Goal: Check status: Check status

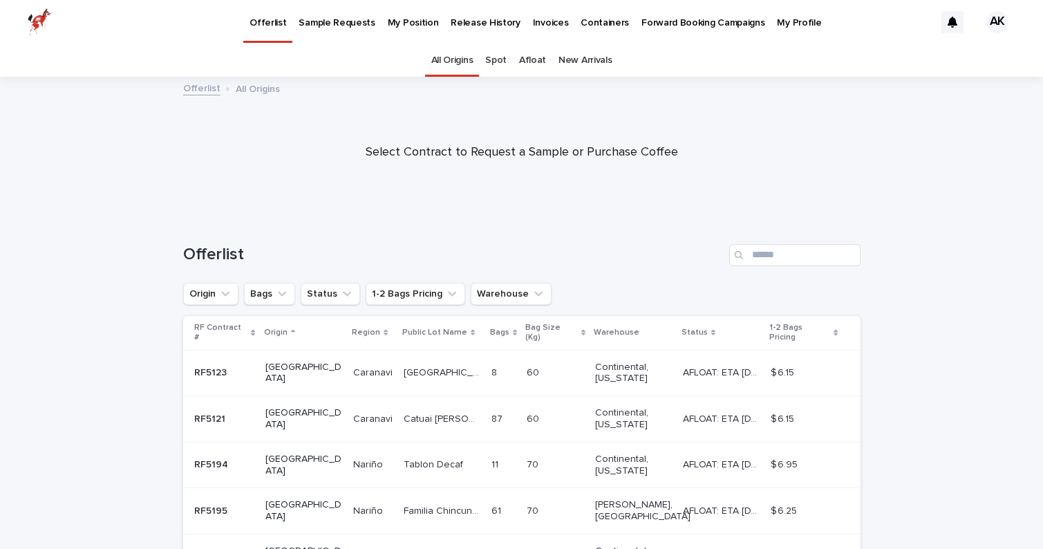
click at [395, 22] on p "My Position" at bounding box center [413, 14] width 51 height 29
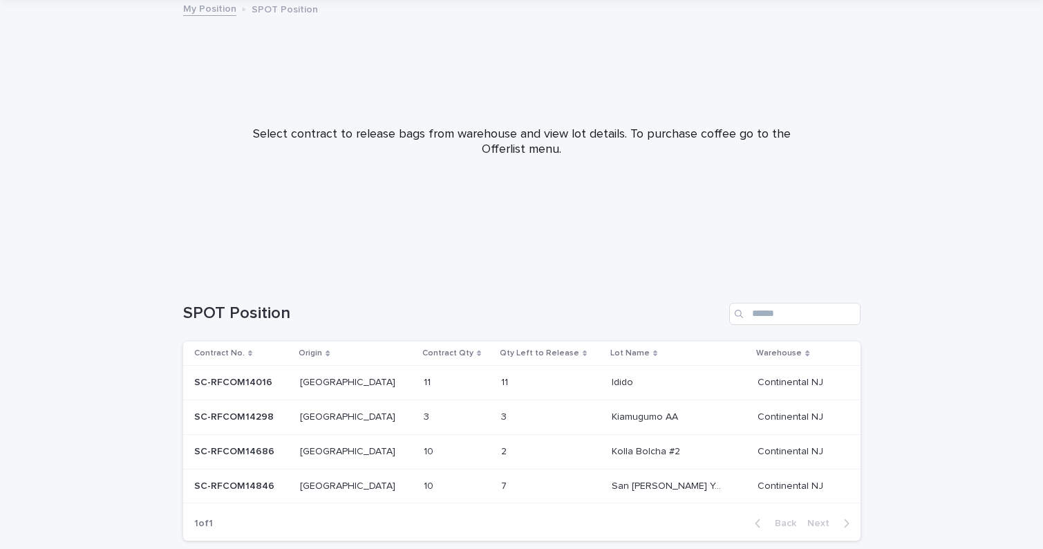
scroll to position [83, 0]
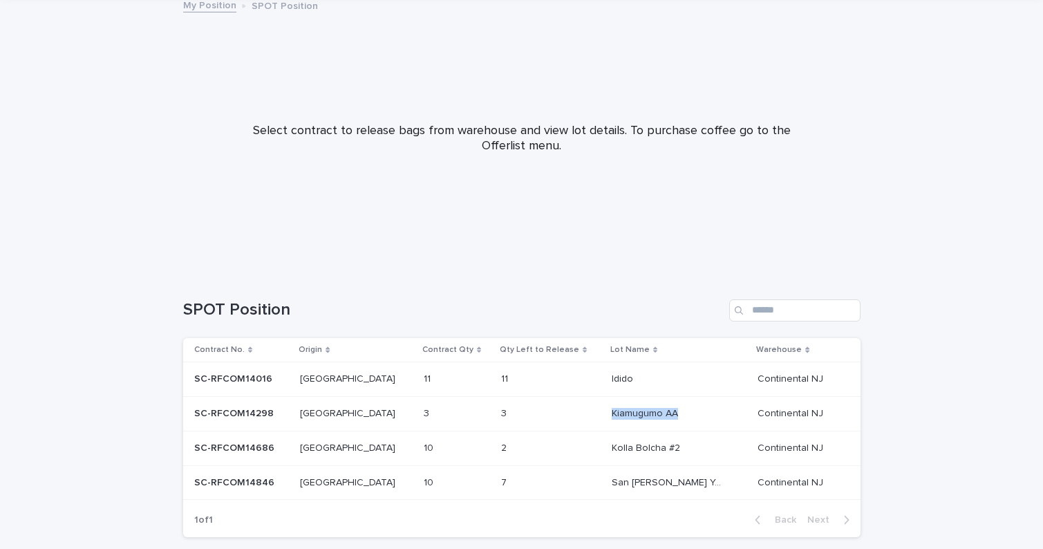
drag, startPoint x: 573, startPoint y: 410, endPoint x: 591, endPoint y: 403, distance: 18.6
click at [606, 403] on td "Kiamugumo AA Kiamugumo AA" at bounding box center [679, 413] width 146 height 35
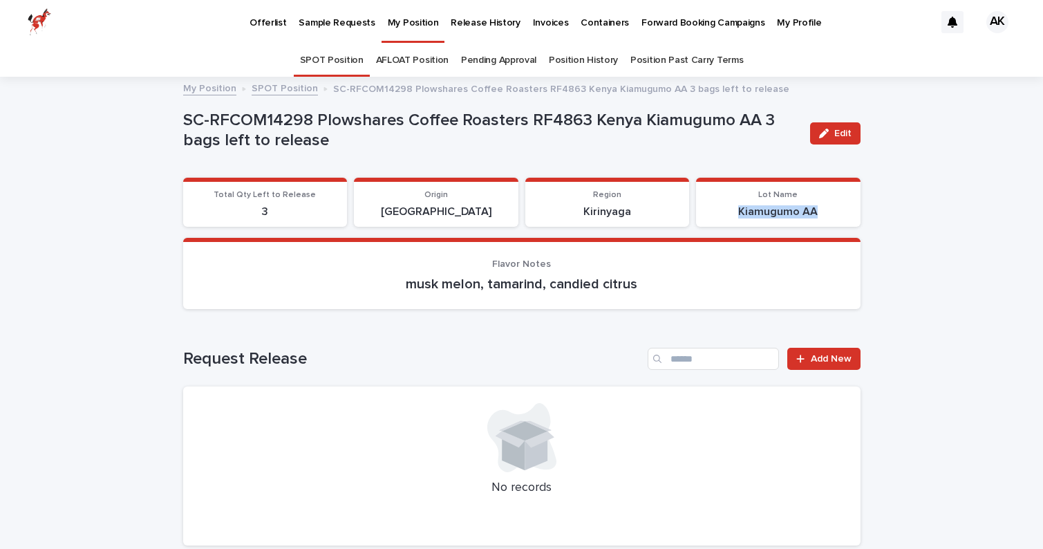
drag, startPoint x: 733, startPoint y: 206, endPoint x: 820, endPoint y: 205, distance: 87.1
click at [820, 205] on p "Kiamugumo AA" at bounding box center [778, 211] width 148 height 13
copy p "Kiamugumo AA"
